Goal: Task Accomplishment & Management: Use online tool/utility

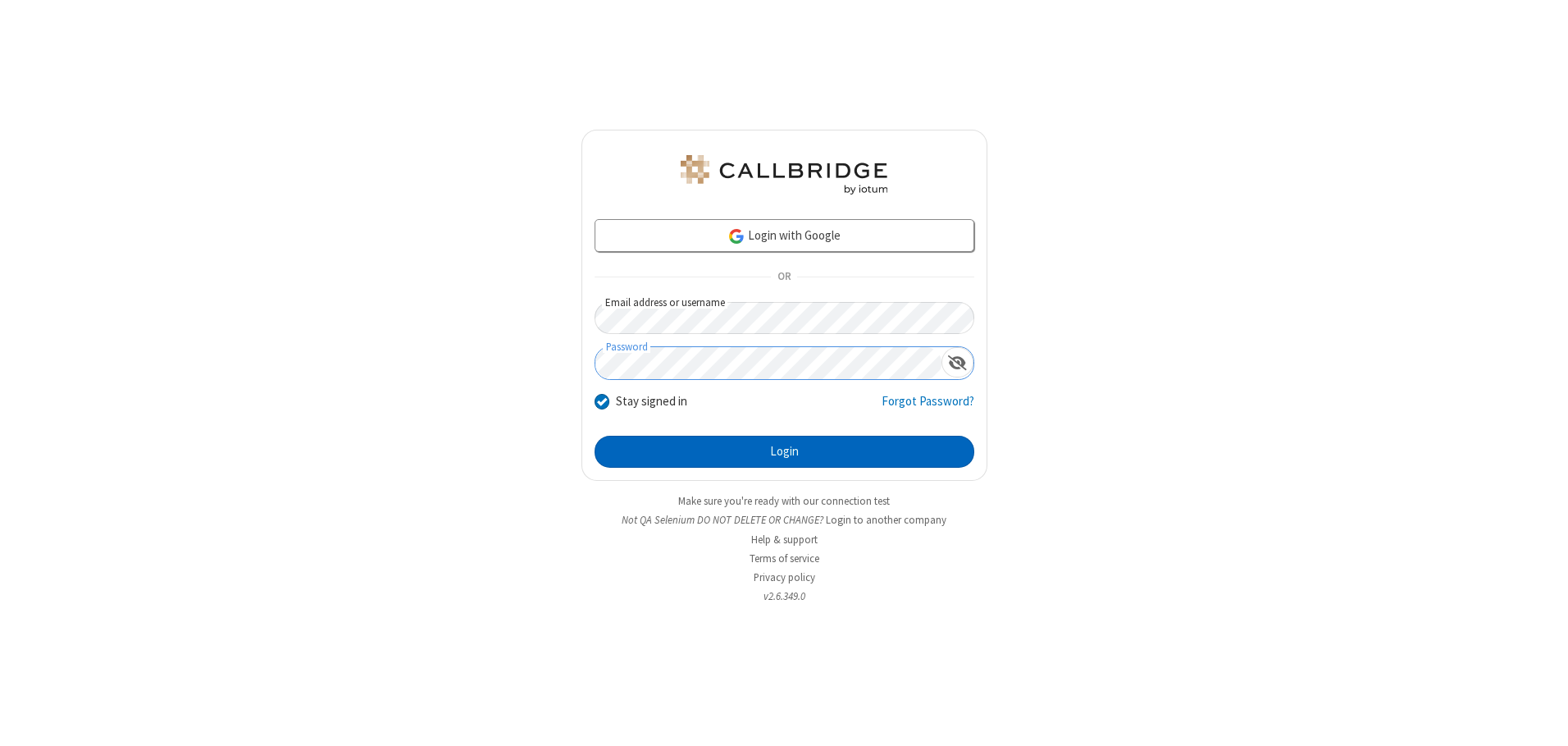
click at [784, 451] on button "Login" at bounding box center [784, 452] width 380 height 33
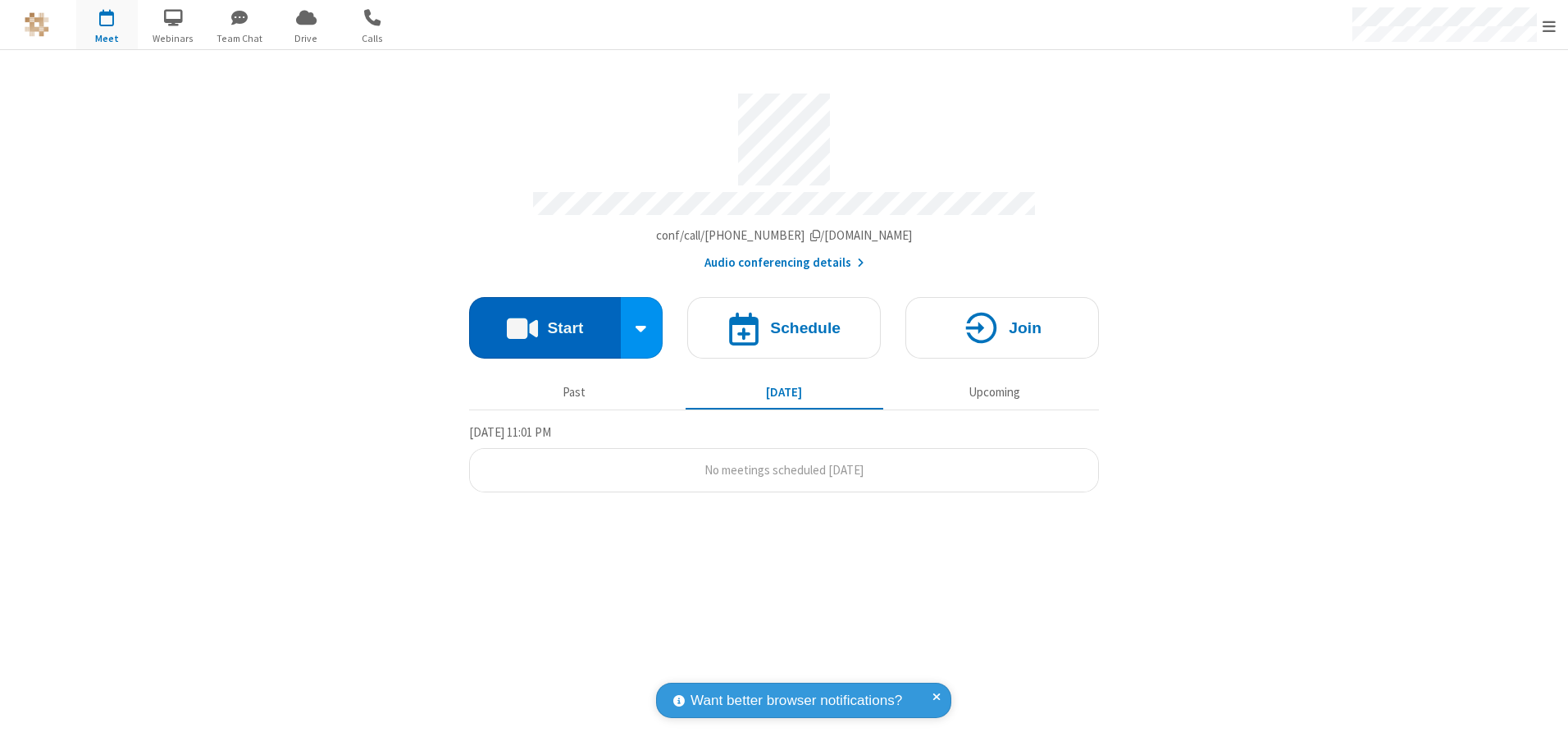
click at [545, 322] on button "Start" at bounding box center [545, 327] width 152 height 62
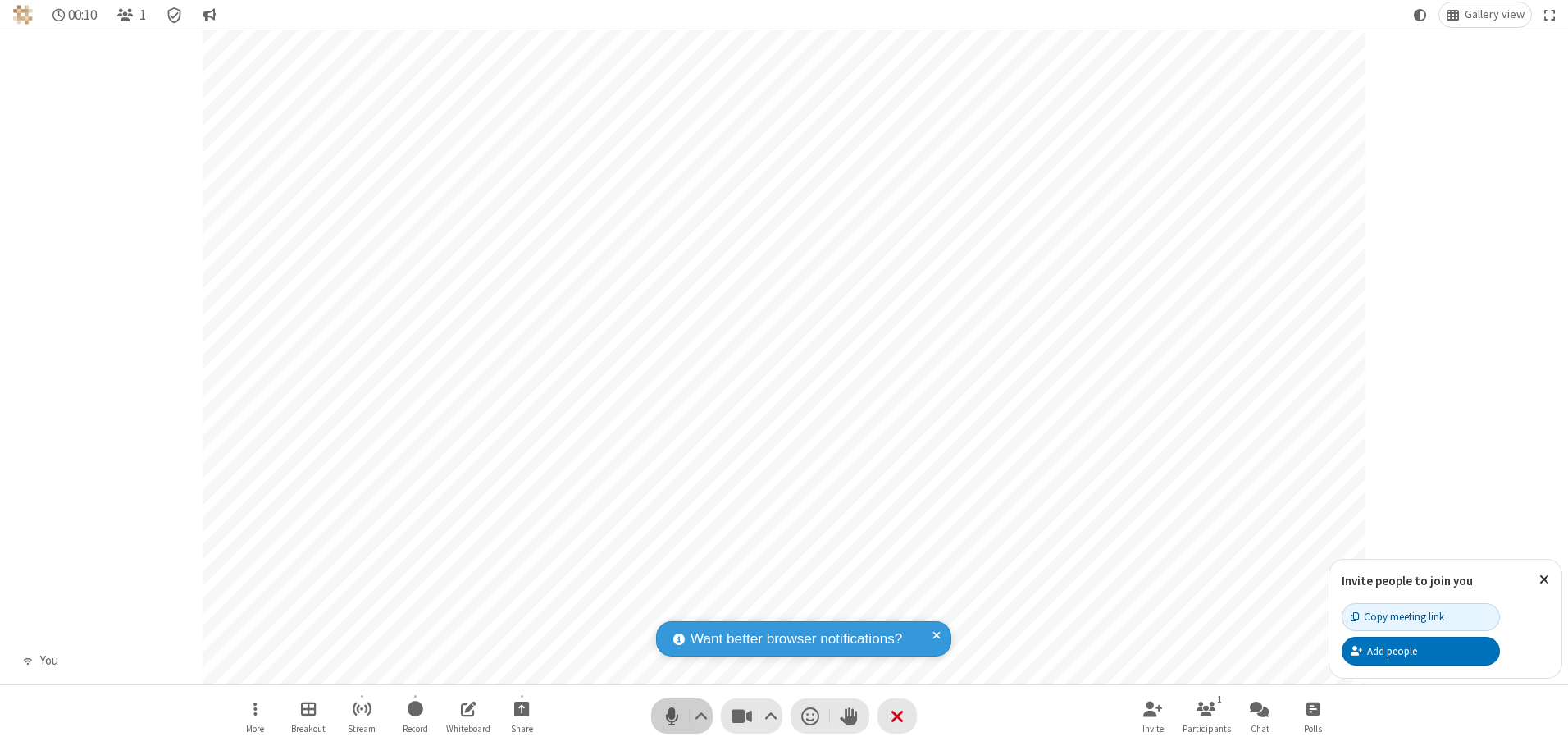
click at [672, 716] on span "Mute (Alt+A)" at bounding box center [672, 716] width 25 height 24
click at [672, 716] on span "Unmute (Alt+A)" at bounding box center [672, 716] width 25 height 24
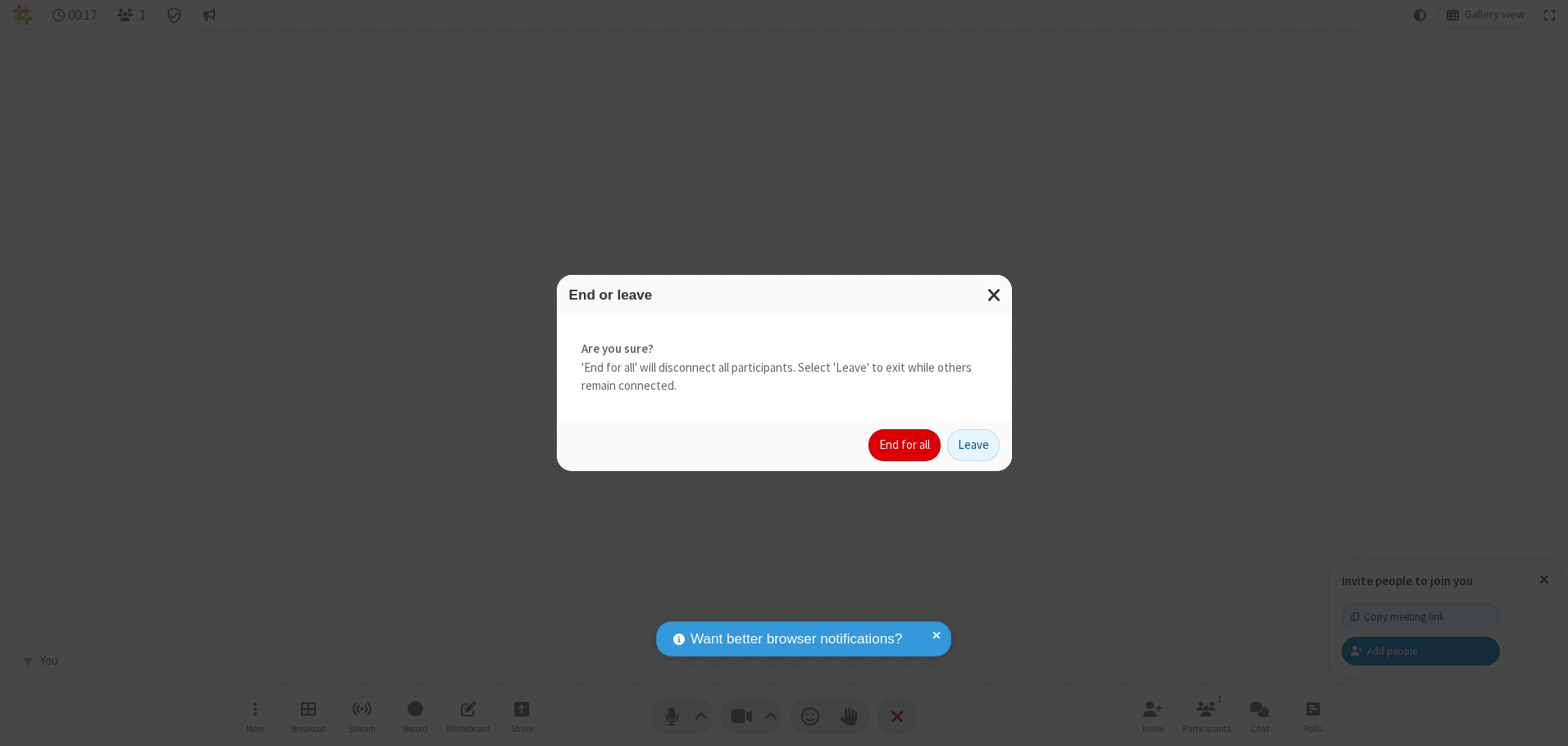
click at [906, 445] on button "End for all" at bounding box center [905, 446] width 72 height 33
